Goal: Information Seeking & Learning: Learn about a topic

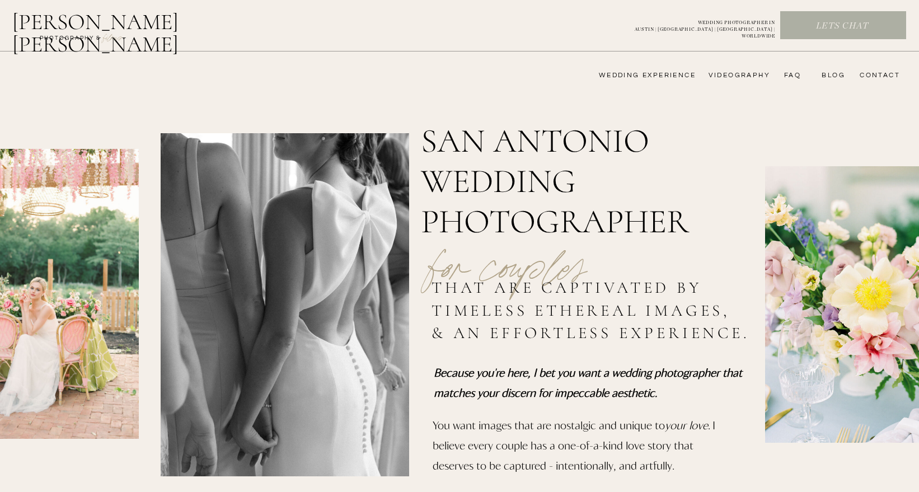
click at [726, 74] on nav "videography" at bounding box center [738, 75] width 65 height 9
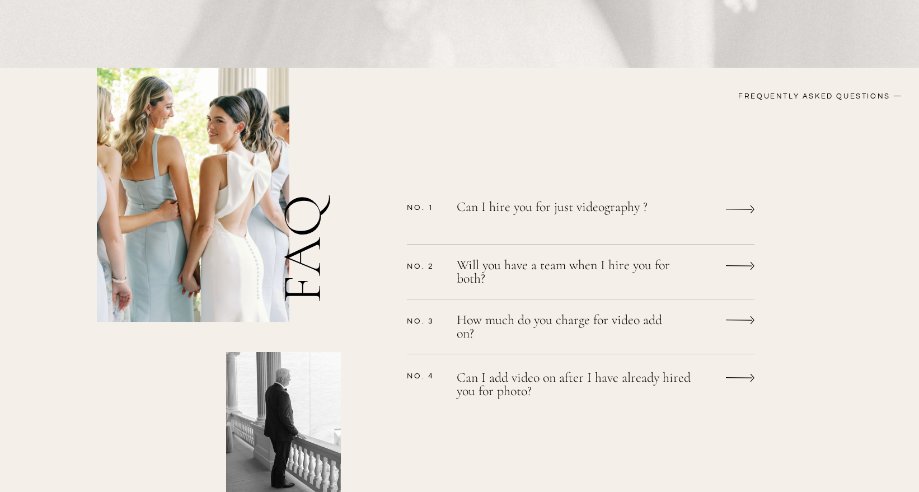
scroll to position [825, 0]
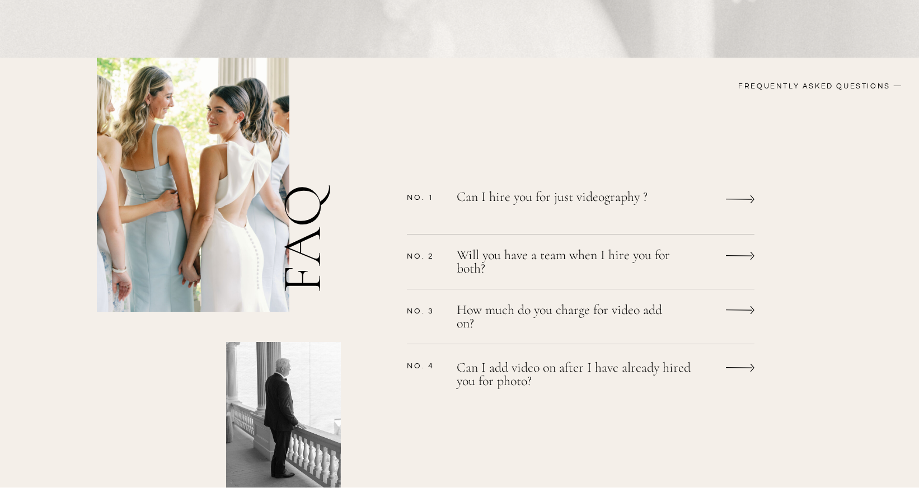
click at [608, 314] on p "How much do you charge for video add on?" at bounding box center [566, 318] width 218 height 30
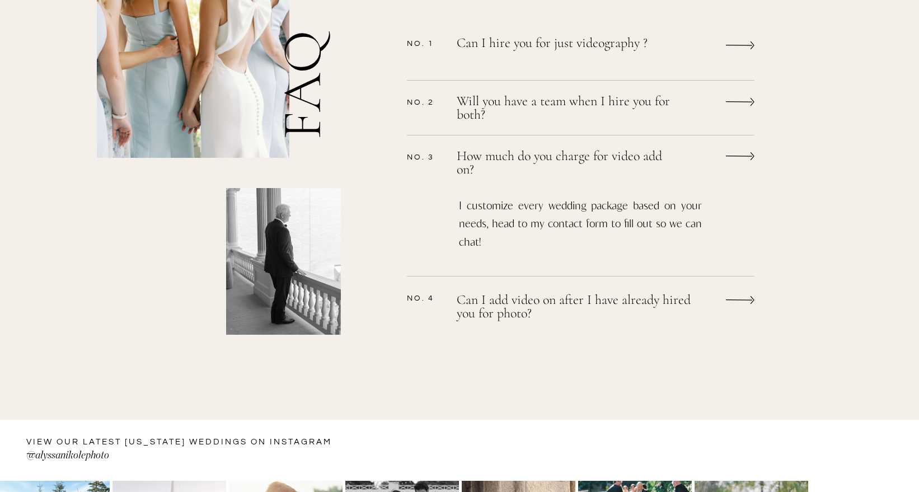
scroll to position [997, 0]
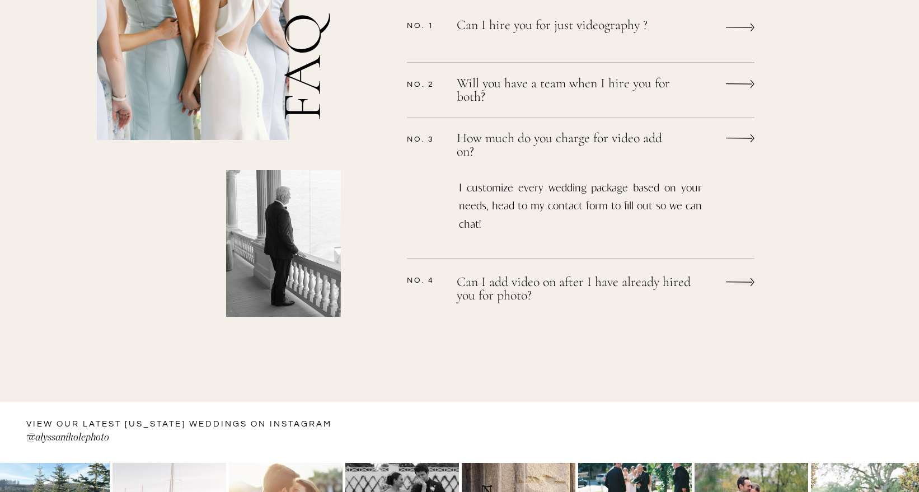
click at [600, 291] on p "Can I add video on after I have already hired you for photo?" at bounding box center [582, 290] width 250 height 30
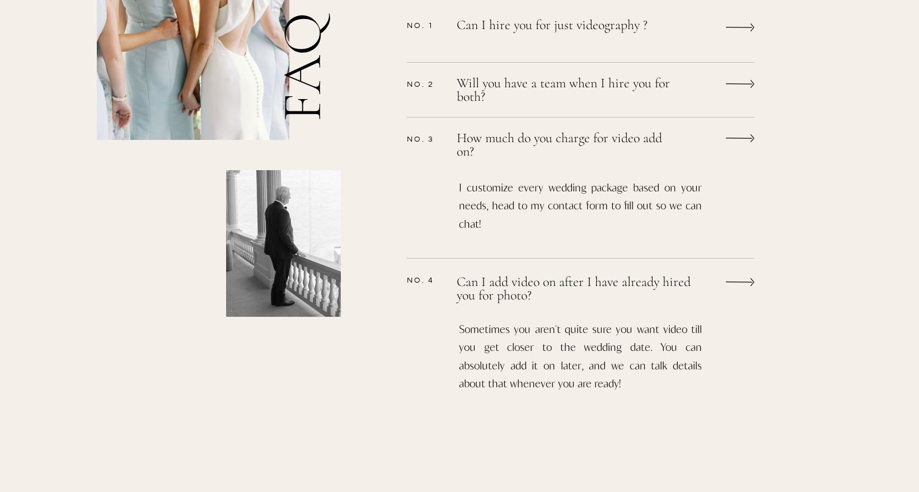
click at [639, 88] on p "Will you have a team when I hire you for both?" at bounding box center [566, 92] width 218 height 30
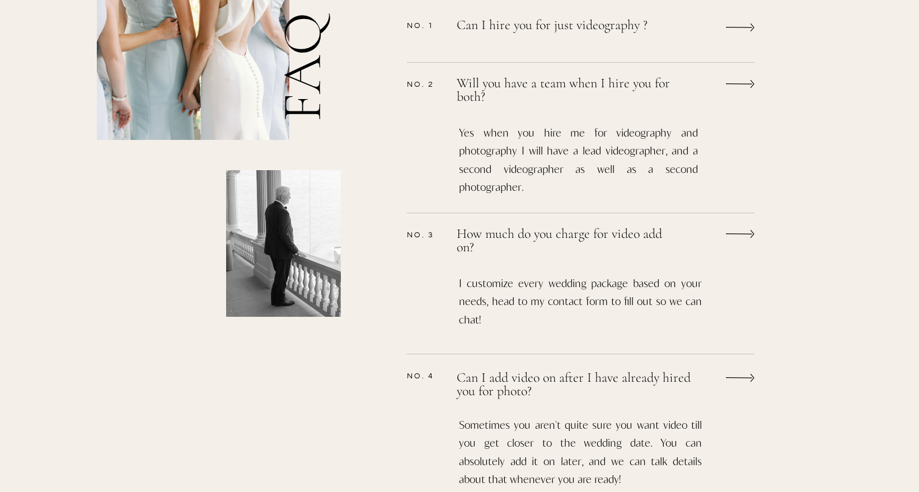
click at [630, 32] on p "Can I hire you for just videography ?" at bounding box center [566, 32] width 218 height 29
